Goal: Navigation & Orientation: Understand site structure

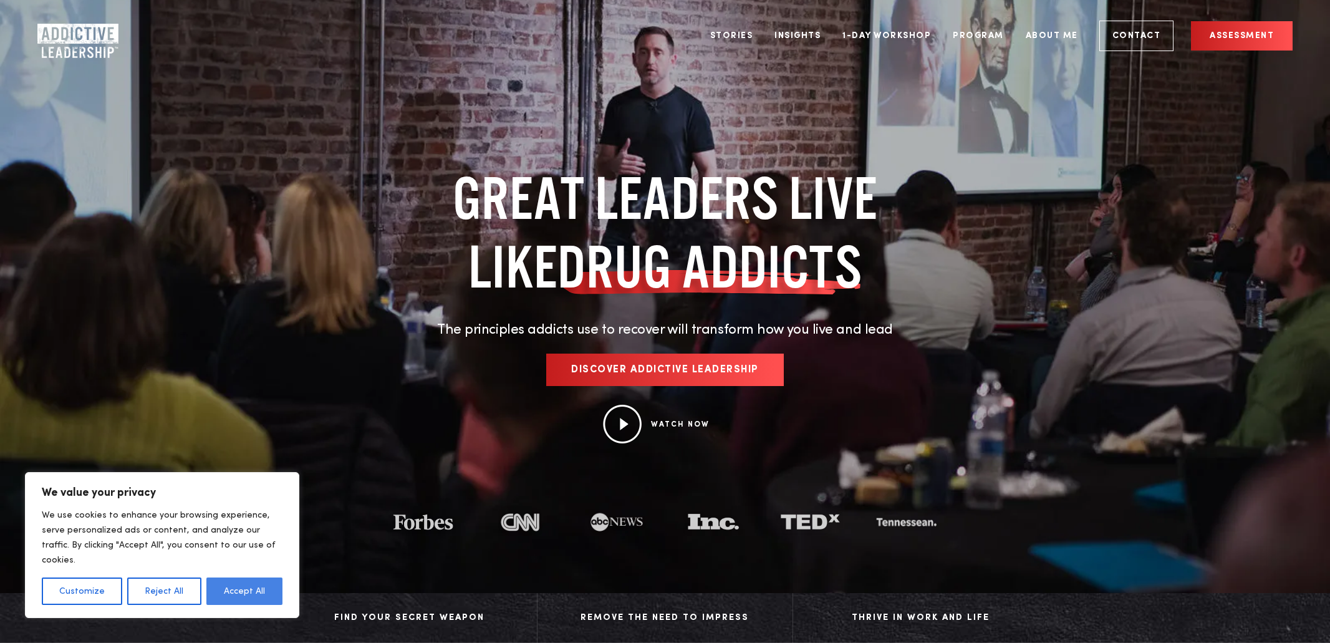
click at [255, 590] on button "Accept All" at bounding box center [244, 590] width 76 height 27
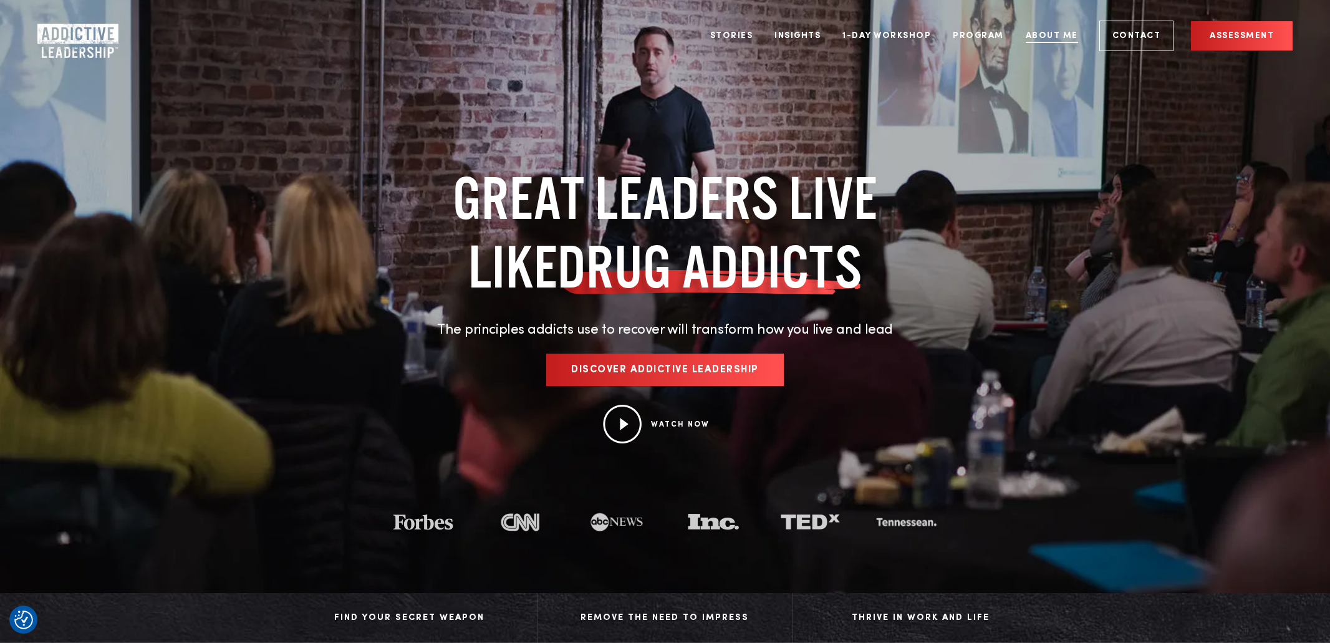
click at [1069, 36] on link "About Me" at bounding box center [1051, 35] width 71 height 47
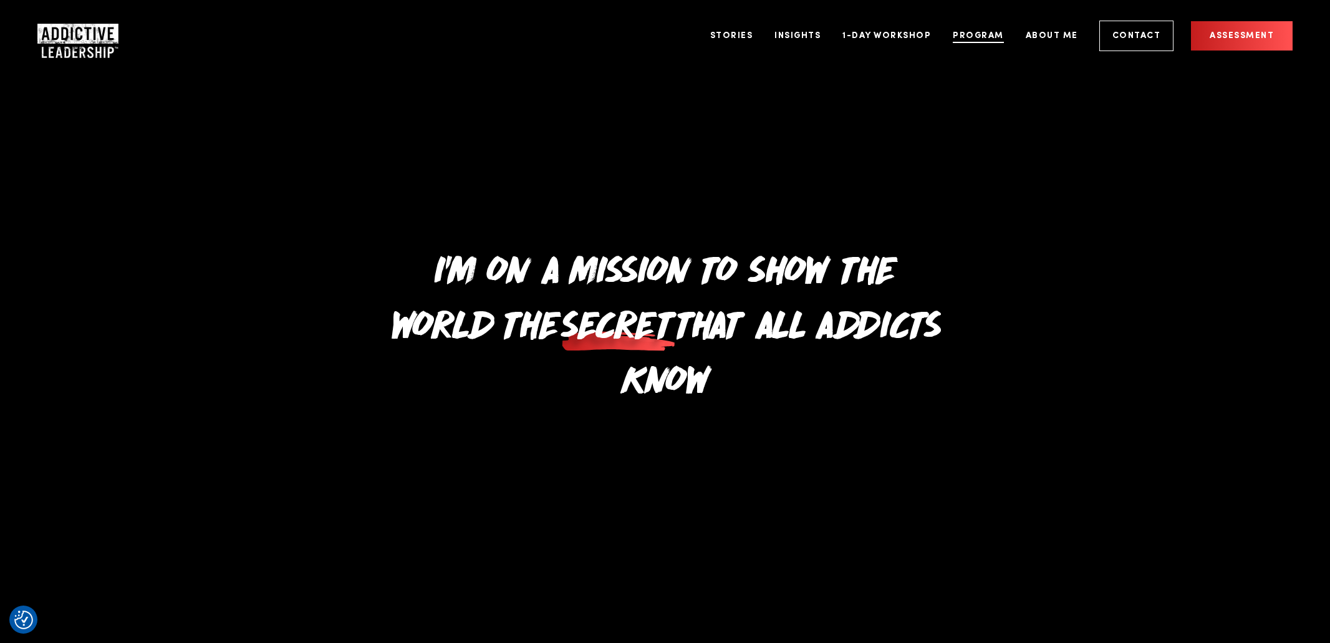
click at [976, 37] on link "Program" at bounding box center [978, 35] width 70 height 47
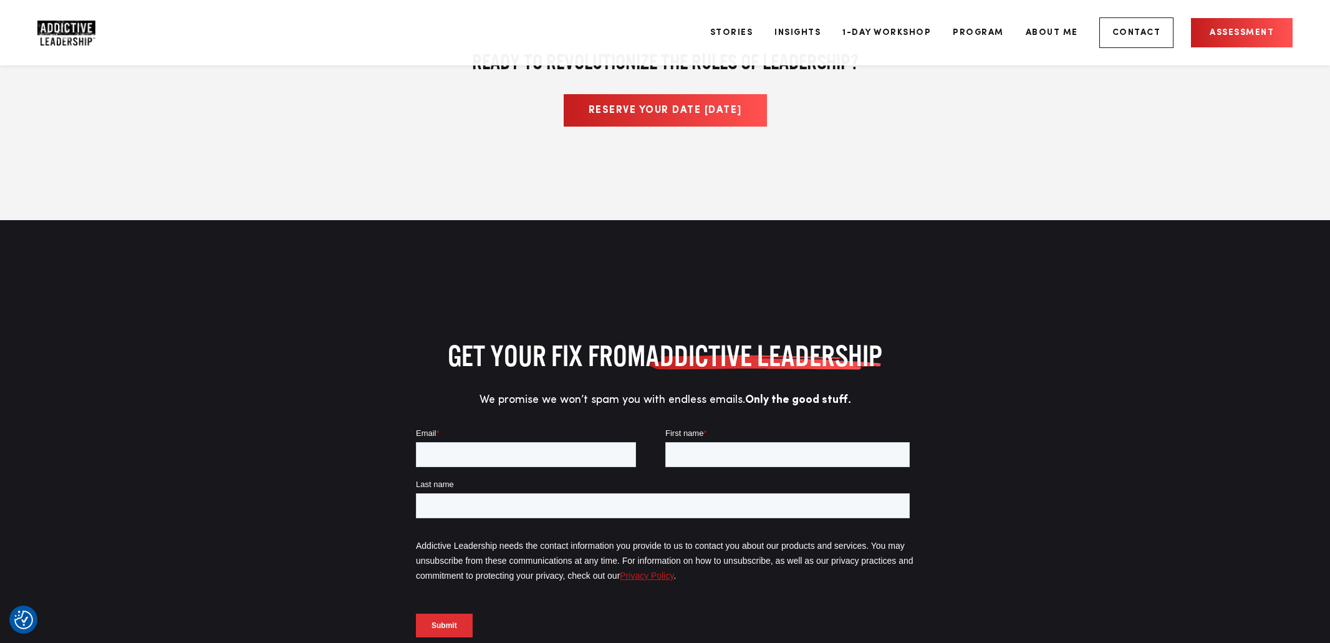
scroll to position [5983, 0]
